Goal: Navigation & Orientation: Find specific page/section

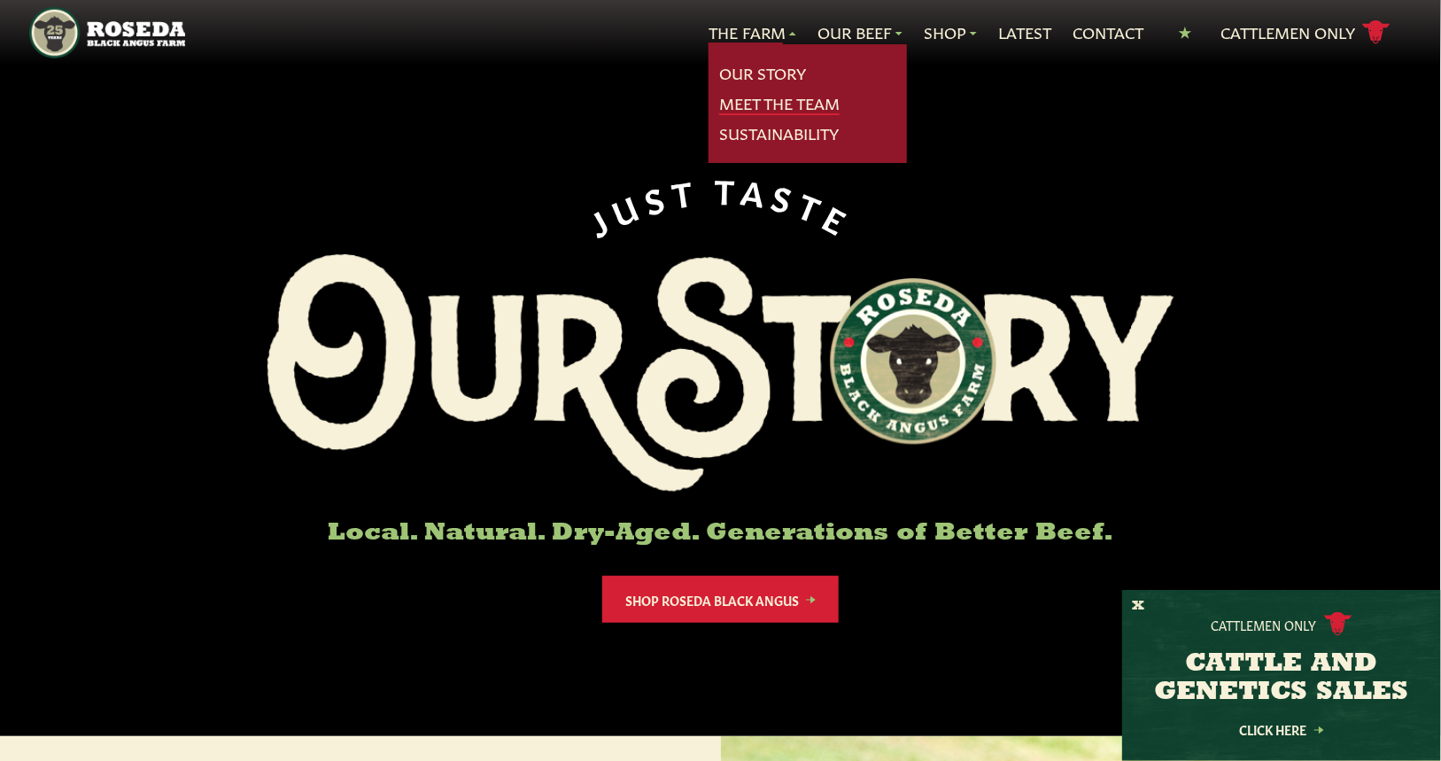
click at [747, 107] on link "Meet The Team" at bounding box center [779, 103] width 120 height 23
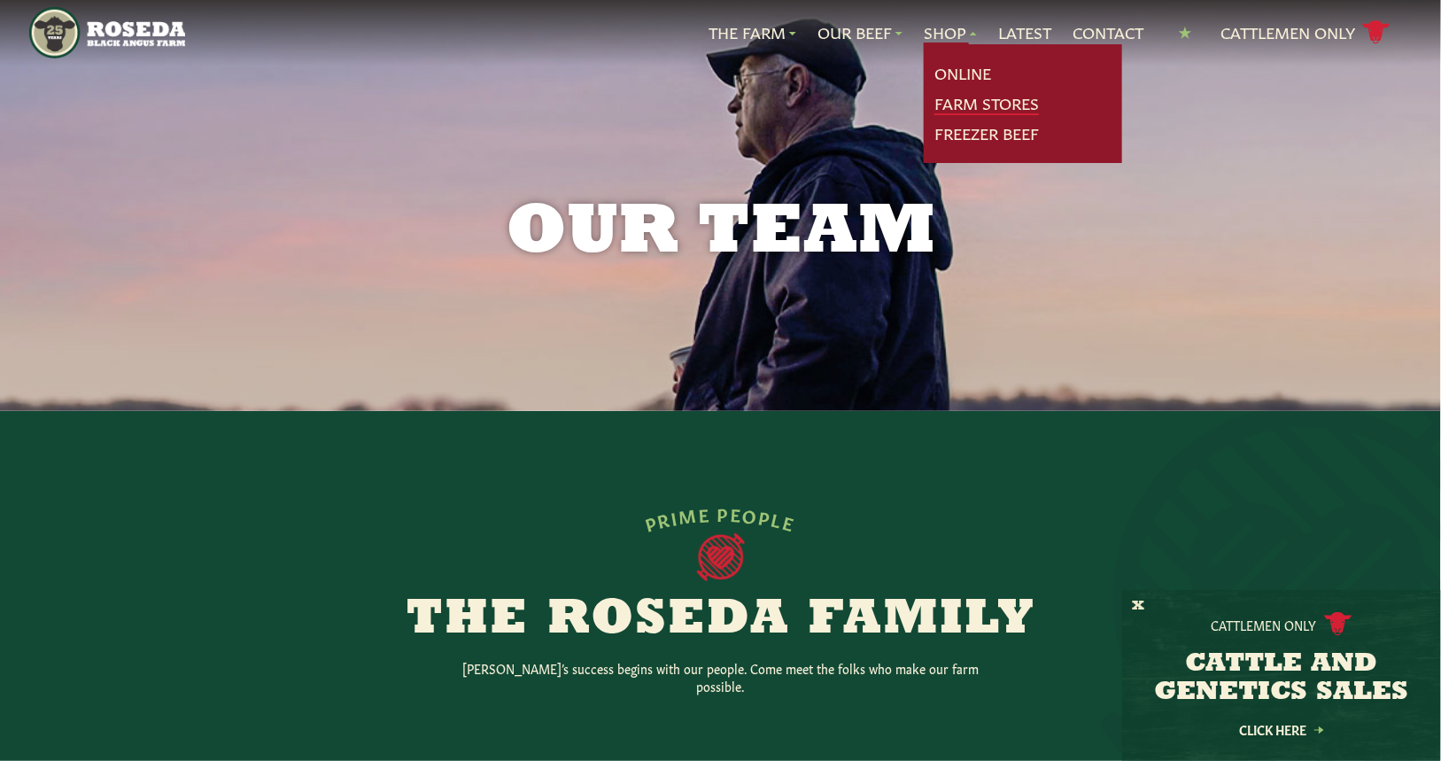
click at [940, 98] on link "Farm Stores" at bounding box center [986, 103] width 104 height 23
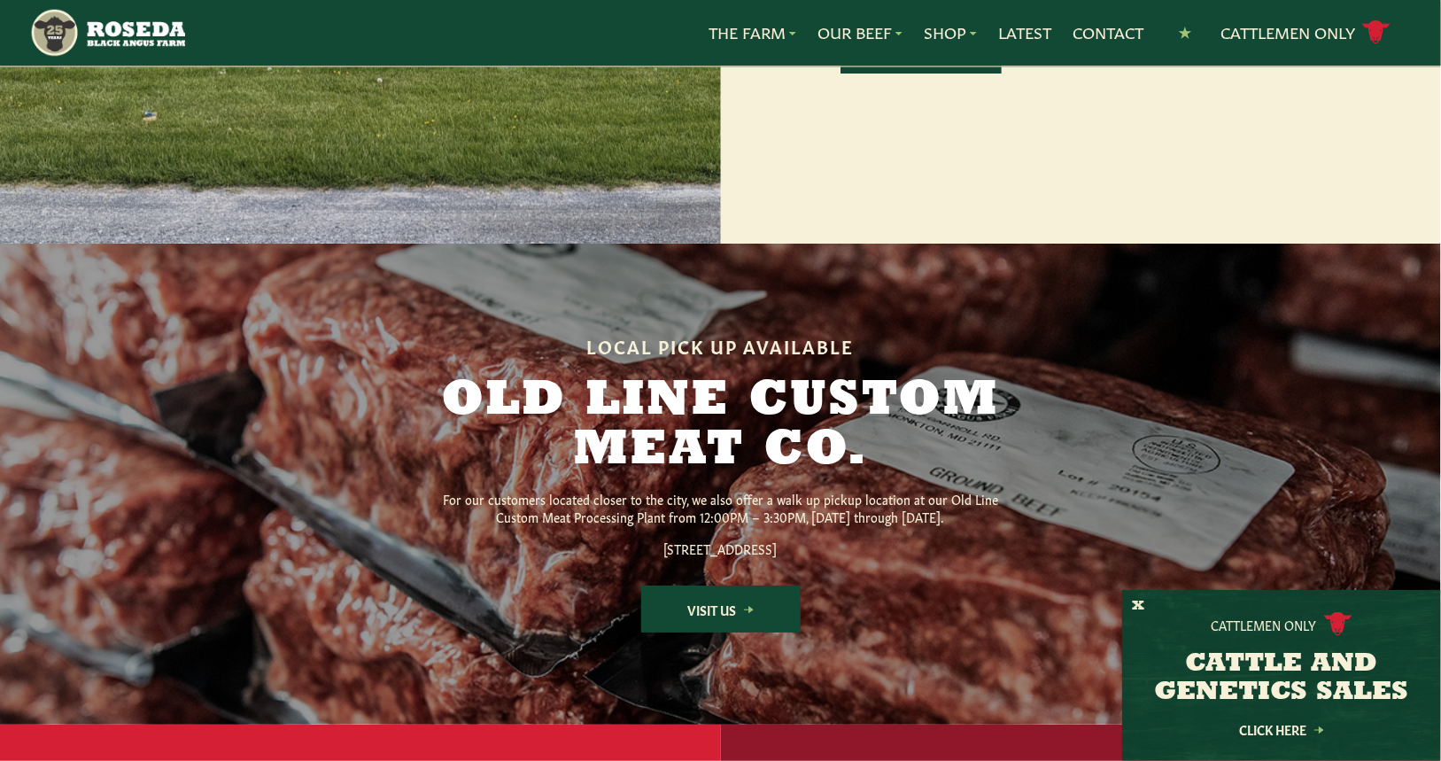
scroll to position [1860, 0]
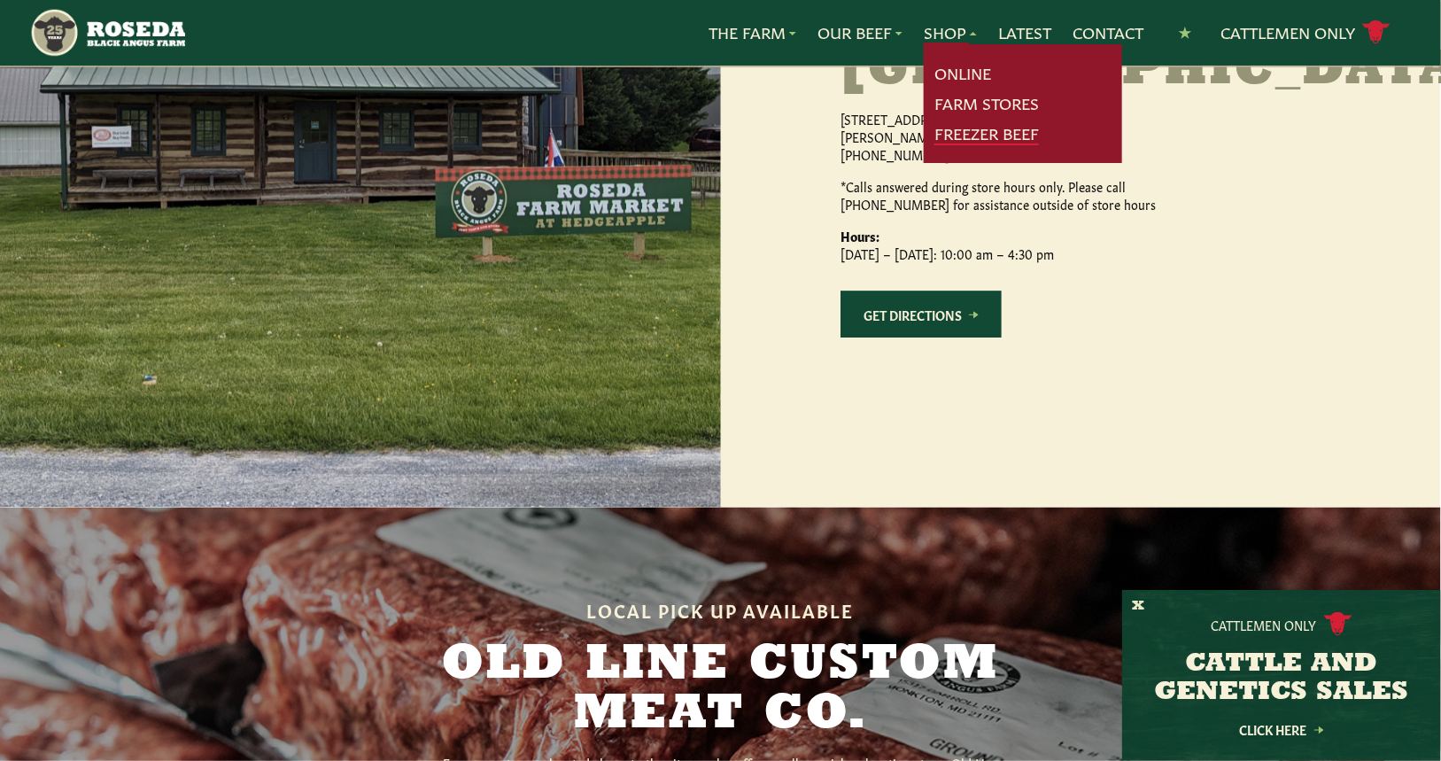
click at [948, 137] on link "Freezer Beef" at bounding box center [986, 133] width 104 height 23
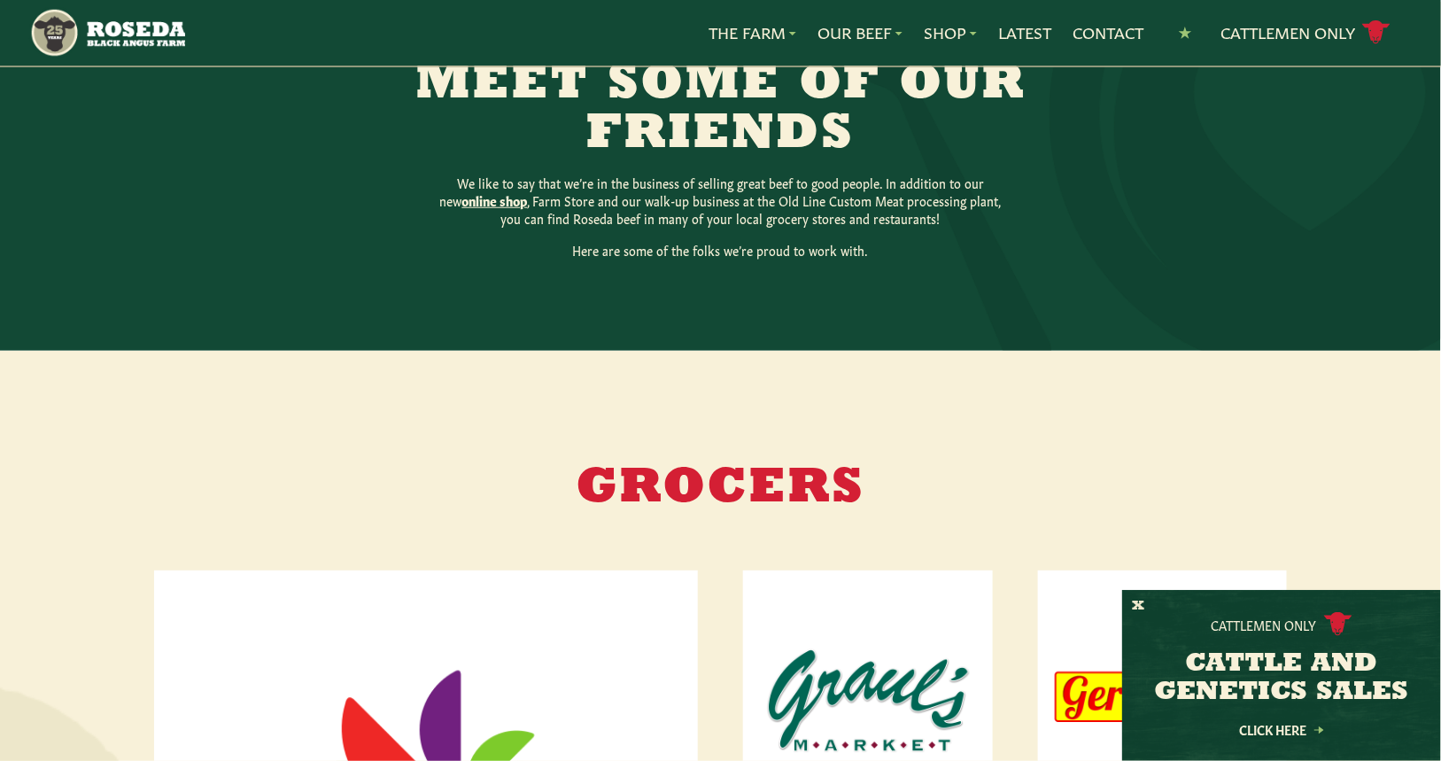
scroll to position [306, 0]
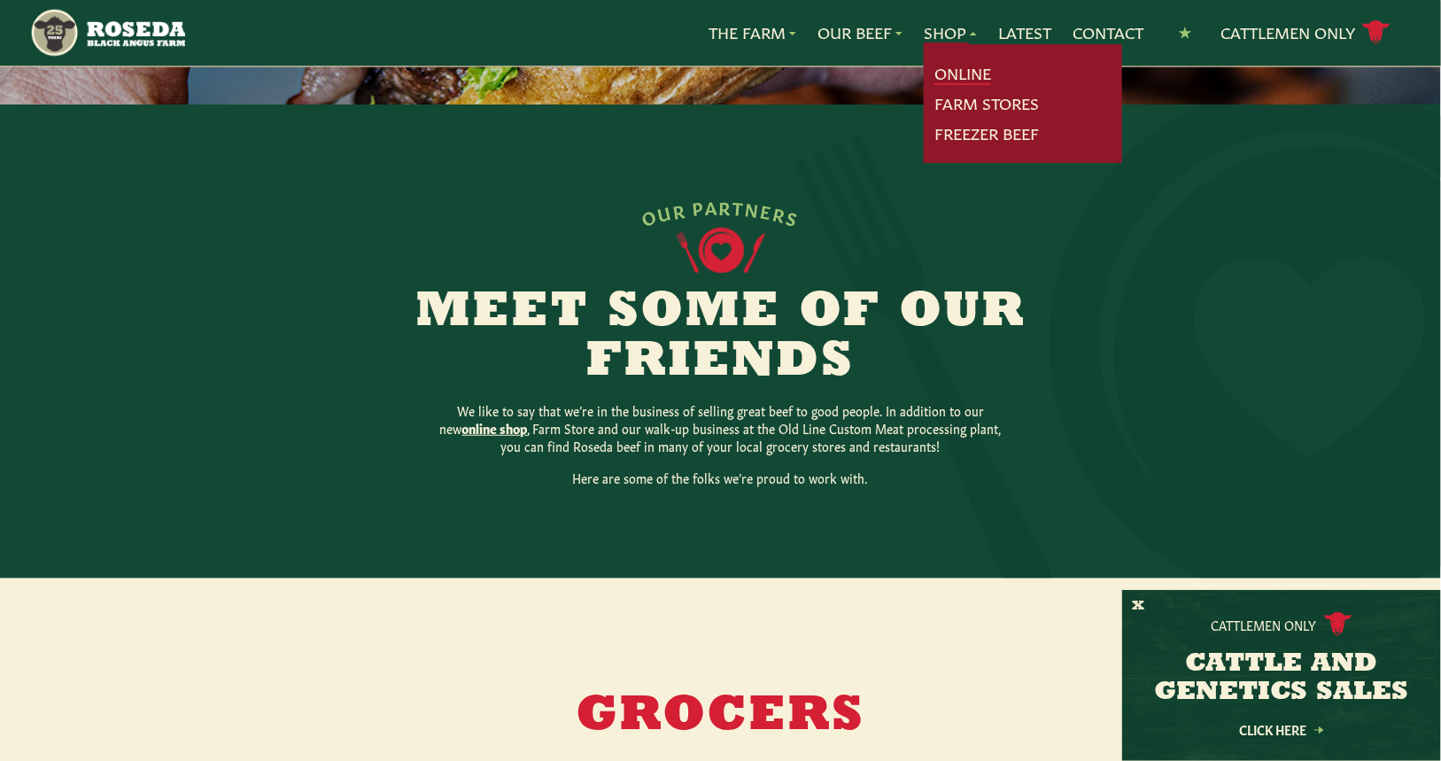
click at [953, 67] on link "Online" at bounding box center [962, 73] width 57 height 23
